Goal: Task Accomplishment & Management: Manage account settings

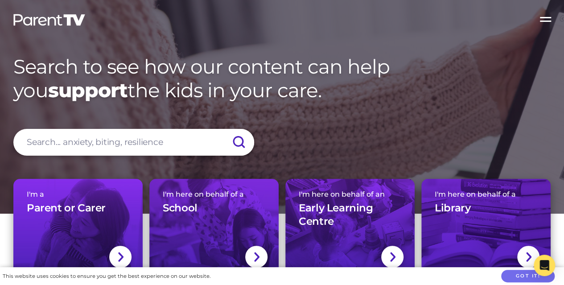
click at [544, 14] on label "Open Menu" at bounding box center [547, 18] width 36 height 36
click at [0, 0] on input "Open Menu" at bounding box center [0, 0] width 0 height 0
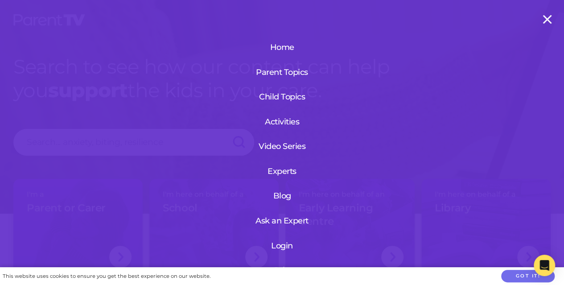
click at [287, 245] on link "Login" at bounding box center [282, 245] width 107 height 23
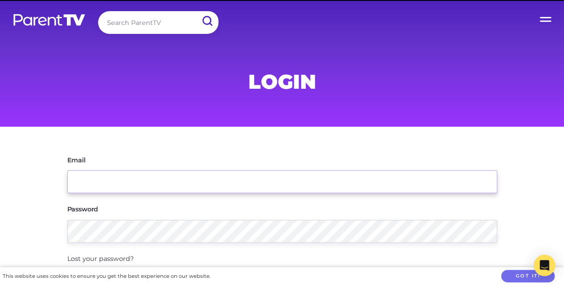
type input "[PERSON_NAME][EMAIL_ADDRESS][PERSON_NAME][DOMAIN_NAME]"
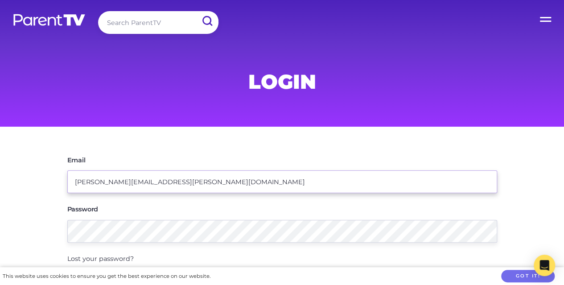
click at [237, 180] on input "[PERSON_NAME][EMAIL_ADDRESS][PERSON_NAME][DOMAIN_NAME]" at bounding box center [282, 181] width 430 height 23
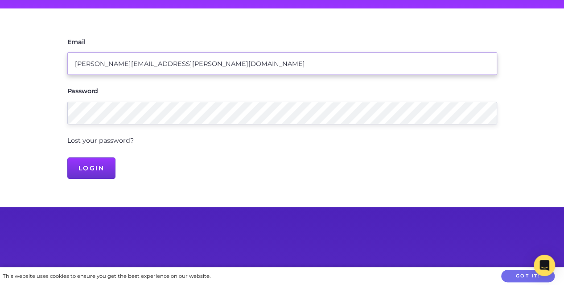
scroll to position [118, 0]
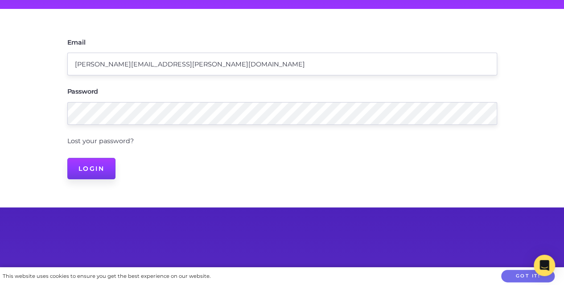
click at [93, 167] on input "Login" at bounding box center [91, 168] width 49 height 21
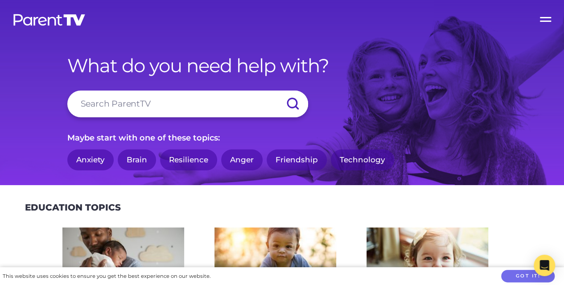
click at [546, 19] on label "Open Menu" at bounding box center [547, 18] width 36 height 36
click at [0, 0] on input "Open Menu" at bounding box center [0, 0] width 0 height 0
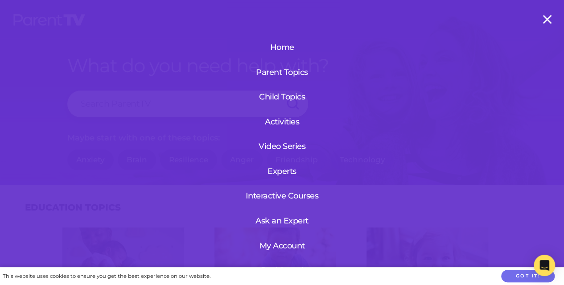
click at [285, 248] on link "My Account" at bounding box center [282, 245] width 54 height 23
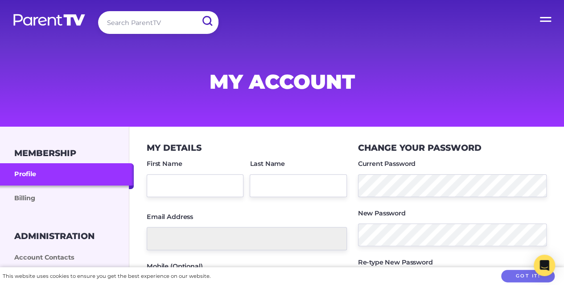
scroll to position [145, 0]
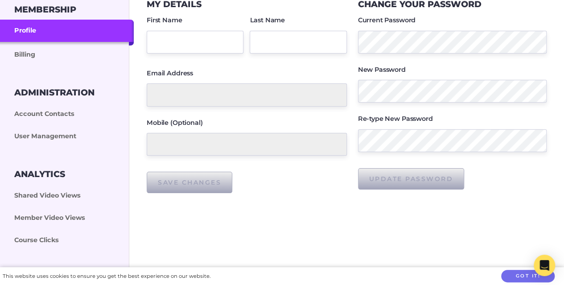
type input "Sabrina"
type input "Pezzuto"
type input "[PERSON_NAME][EMAIL_ADDRESS][PERSON_NAME][DOMAIN_NAME]"
